Goal: Find specific page/section: Find specific page/section

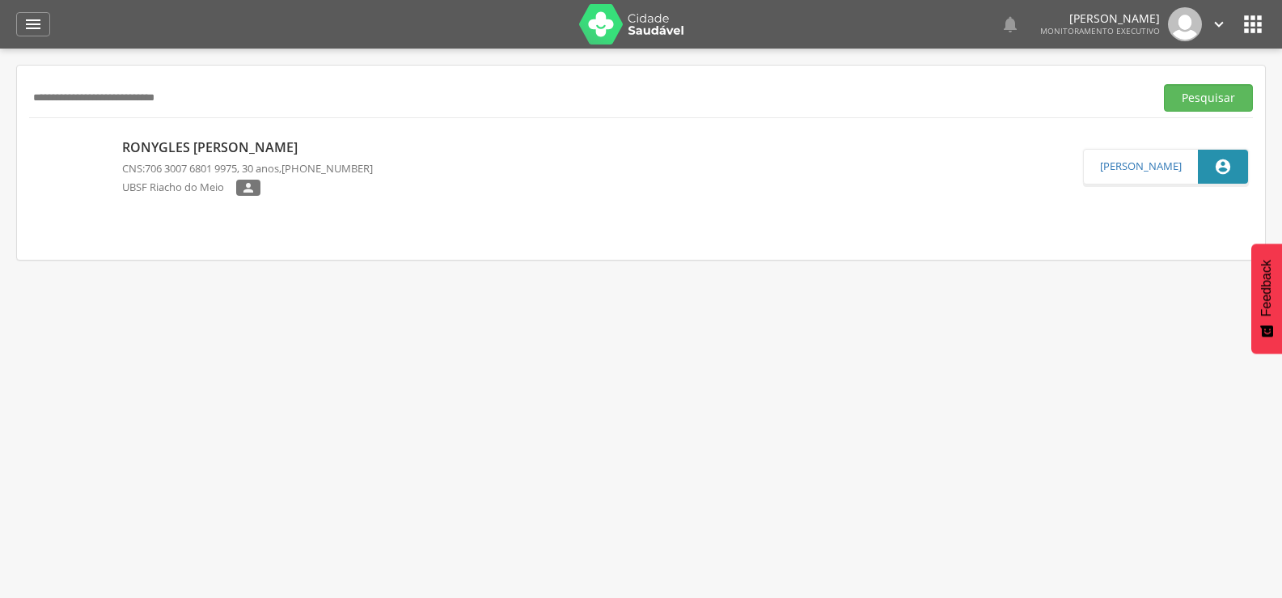
click at [1164, 84] on button "Pesquisar" at bounding box center [1208, 97] width 89 height 27
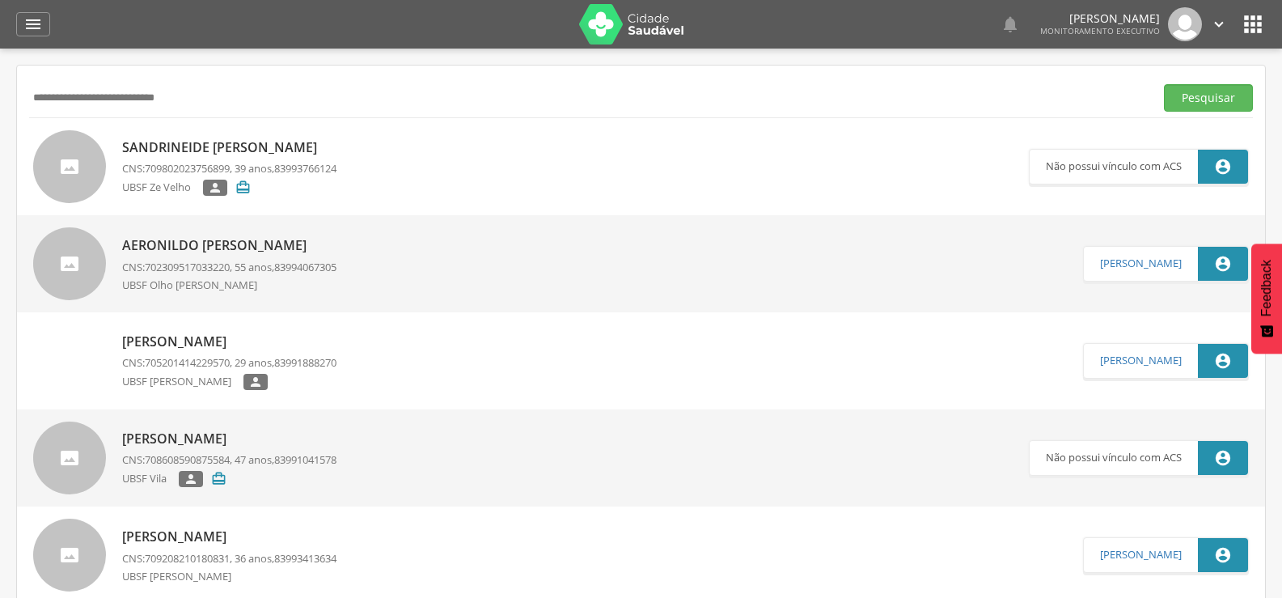
drag, startPoint x: 138, startPoint y: 102, endPoint x: 2, endPoint y: 105, distance: 135.9
click at [1, 105] on div " Supervisão  Distritos  Ubs Coordenador: - Queimadas / PB Intervalo de Tempo…" at bounding box center [641, 348] width 1282 height 598
paste input "text"
type input "**********"
click at [1164, 84] on button "Pesquisar" at bounding box center [1208, 97] width 89 height 27
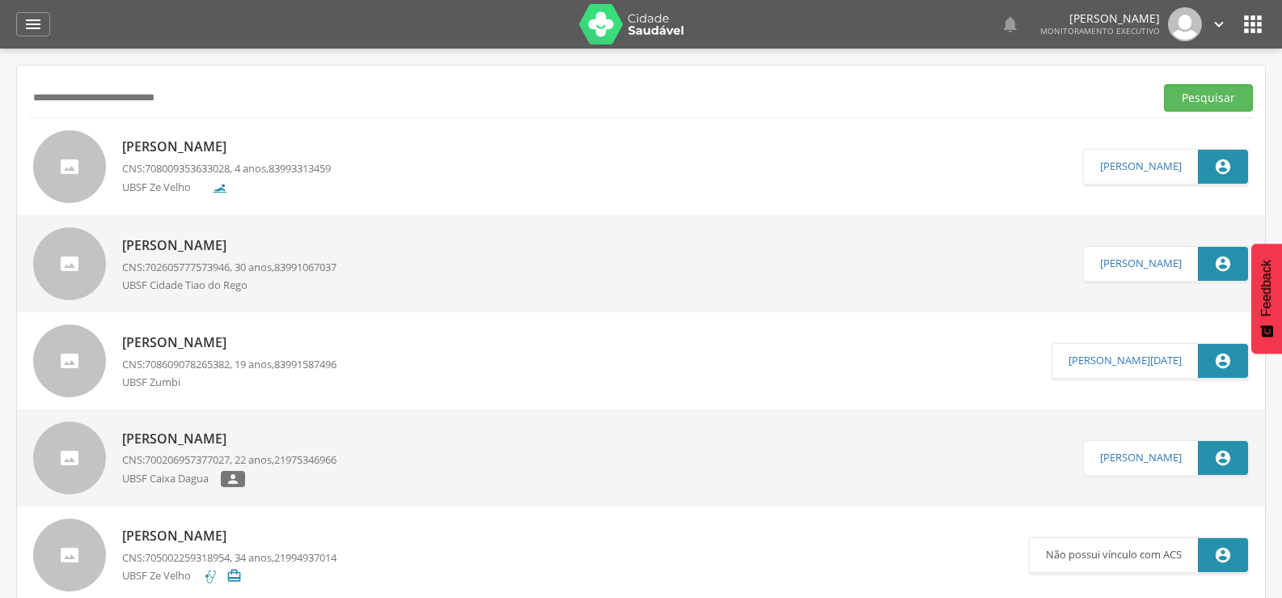
drag, startPoint x: 268, startPoint y: 145, endPoint x: 273, endPoint y: 159, distance: 15.3
click at [268, 145] on p "[PERSON_NAME]" at bounding box center [226, 146] width 209 height 19
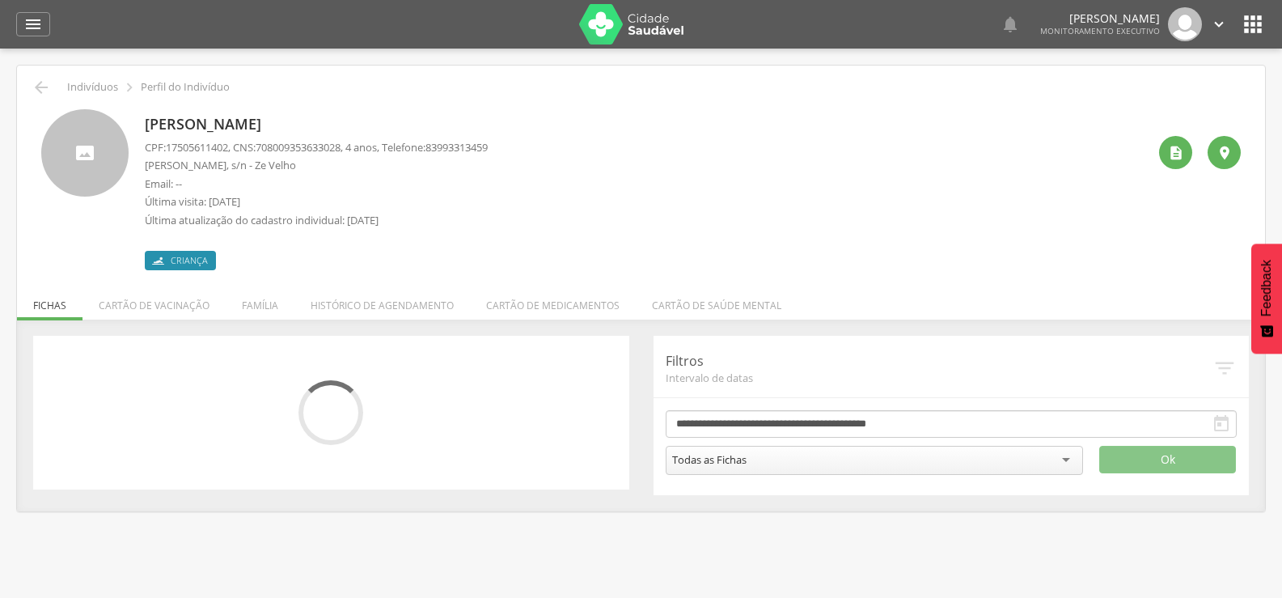
click at [260, 298] on li "Família" at bounding box center [260, 301] width 69 height 38
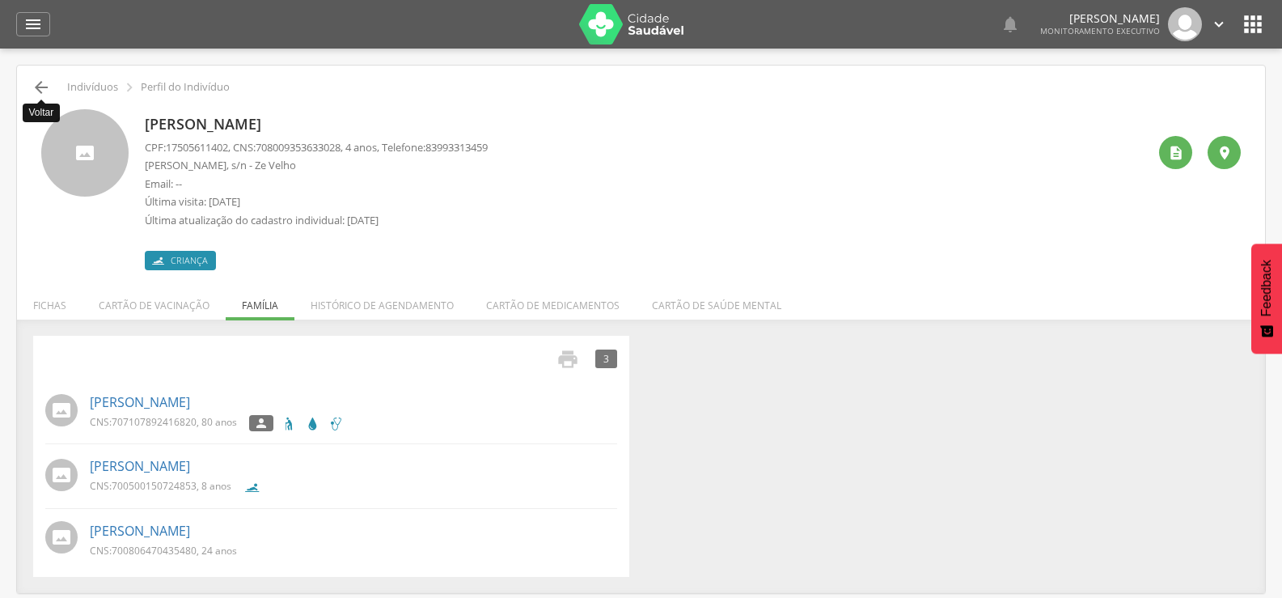
click at [44, 87] on icon "" at bounding box center [41, 87] width 19 height 19
